Goal: Information Seeking & Learning: Check status

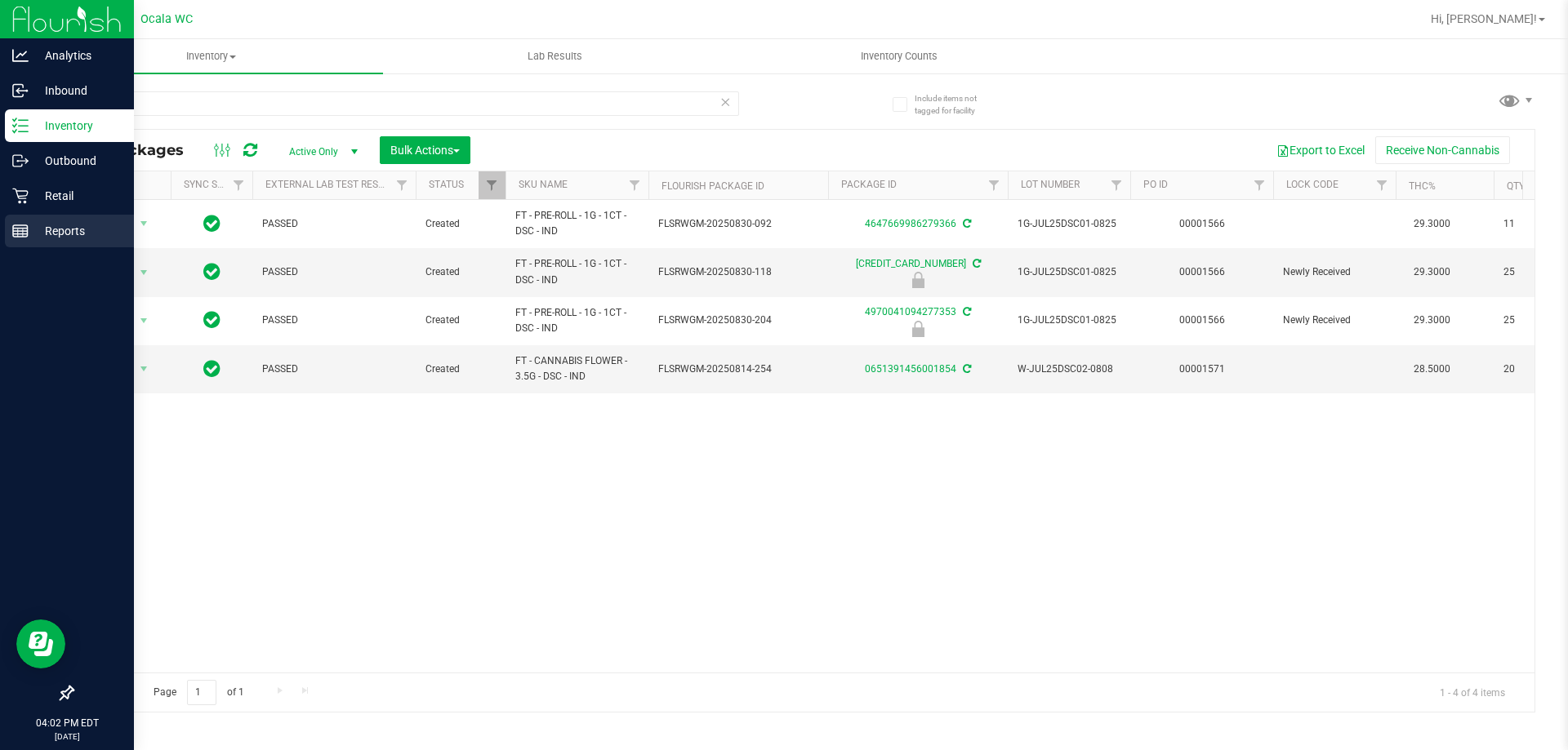
click at [40, 232] on p "Reports" at bounding box center [78, 231] width 98 height 19
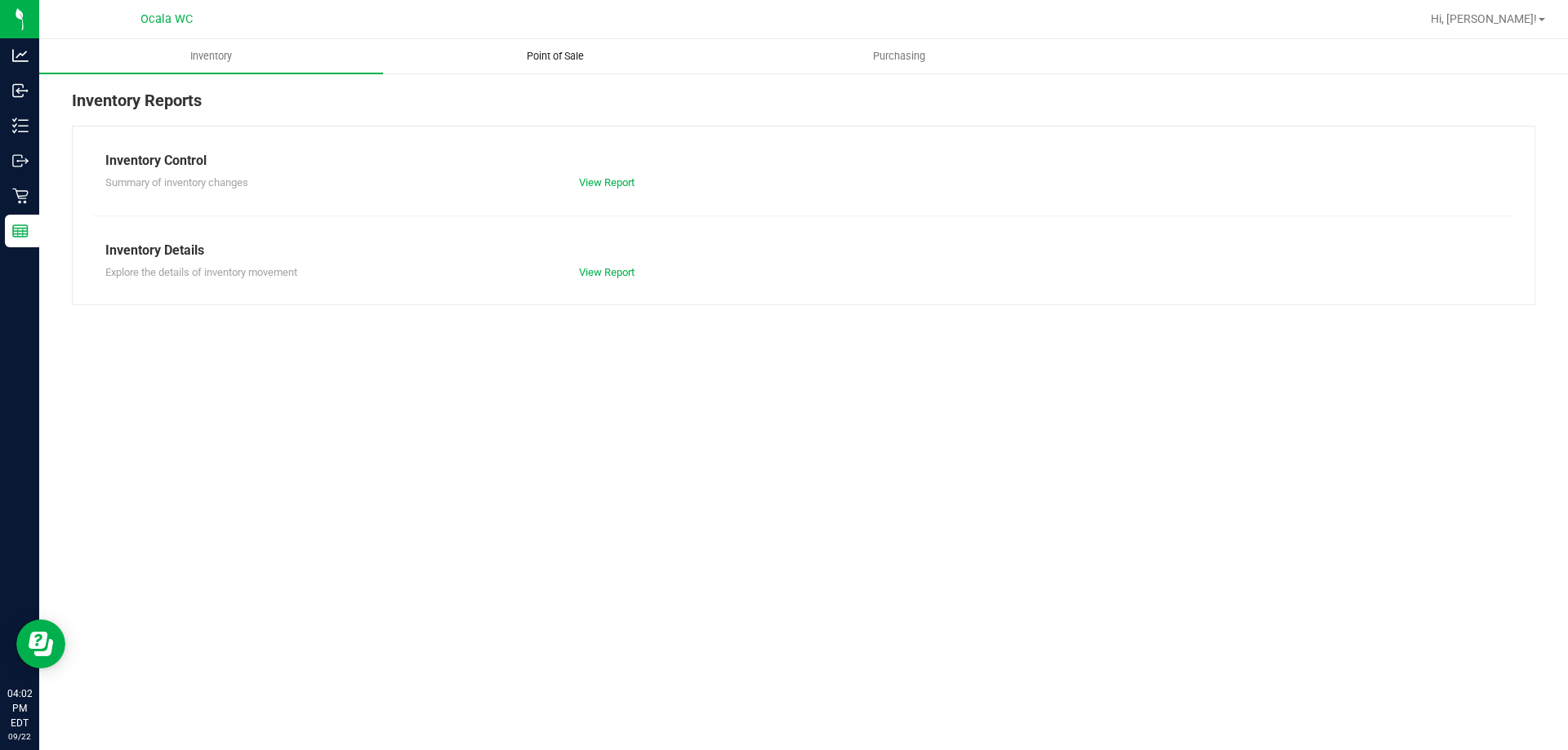
click at [582, 58] on span "Point of Sale" at bounding box center [556, 56] width 102 height 15
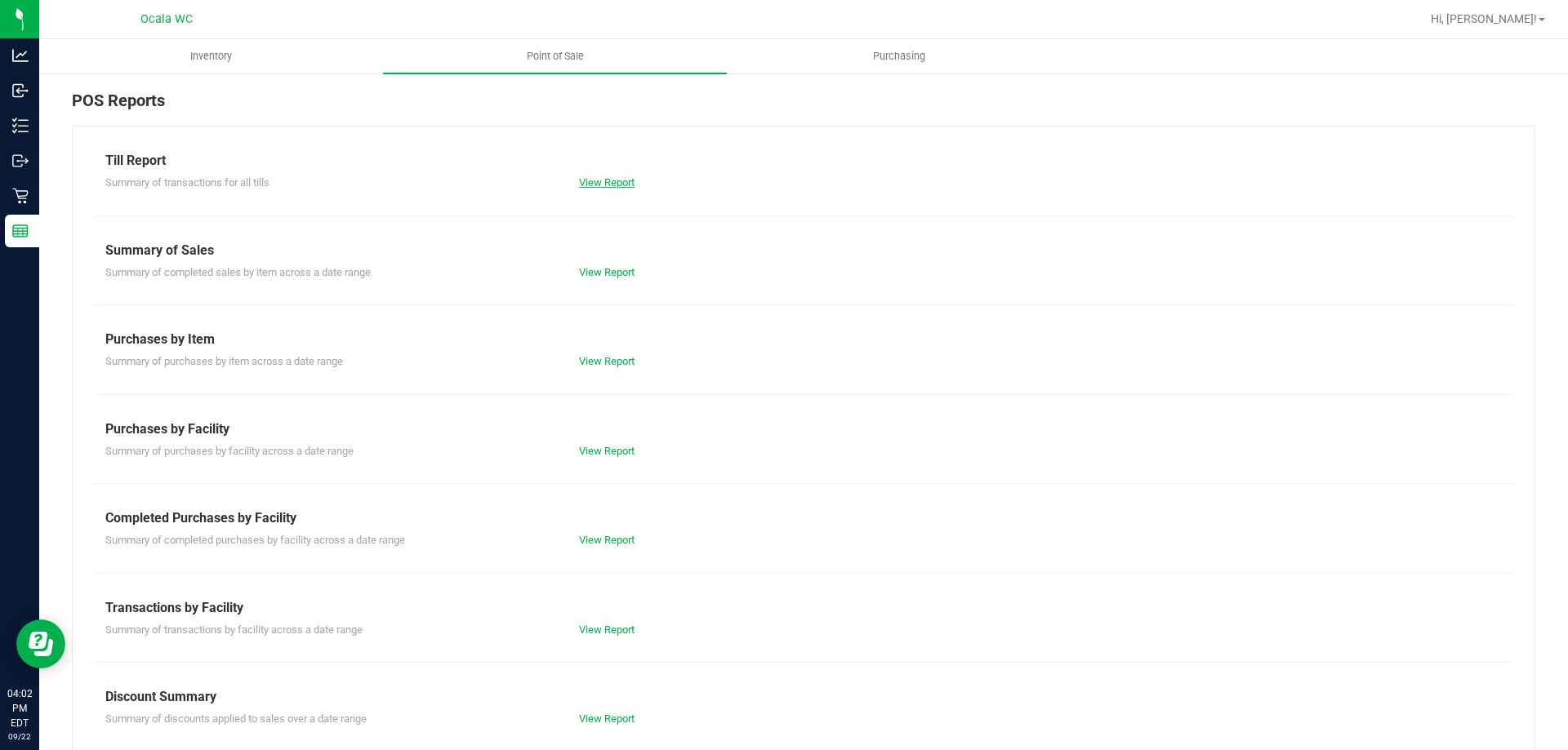
click at [630, 188] on link "View Report" at bounding box center [606, 182] width 55 height 12
